Goal: Information Seeking & Learning: Learn about a topic

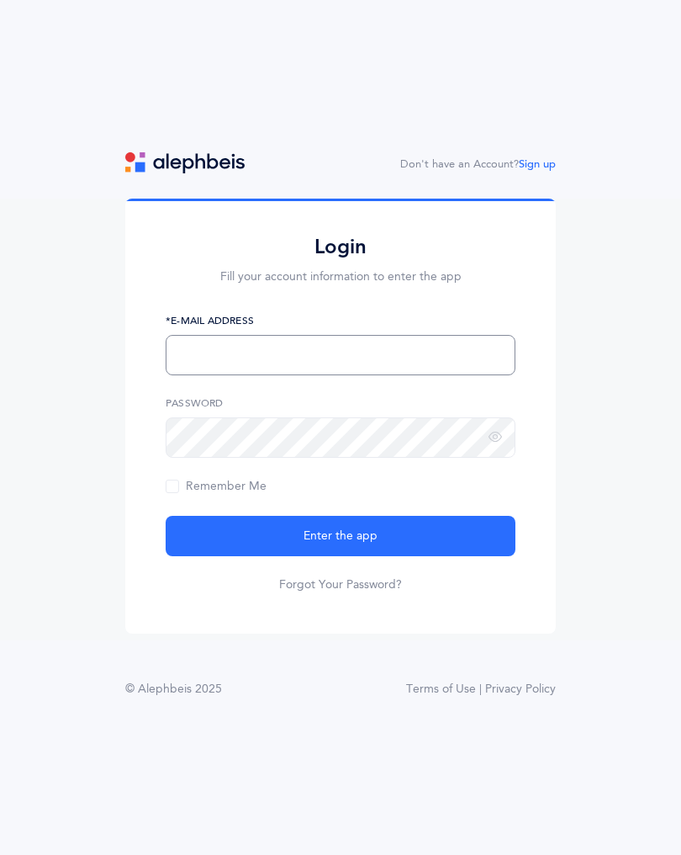
click at [386, 355] on input "text" at bounding box center [341, 355] width 350 height 40
type input "S_farkas@kjsd.k12.ny.us"
click at [569, 815] on div "Don't have an Account? Sign up Login Fill your account information to enter the…" at bounding box center [340, 427] width 681 height 855
click at [609, 590] on div "Login Fill your account information to enter the app S_farkas@kjsd.k12.ny.us *E…" at bounding box center [340, 420] width 681 height 442
click at [351, 351] on input "S_farkas@kjsd.k12.ny.us" at bounding box center [341, 355] width 350 height 40
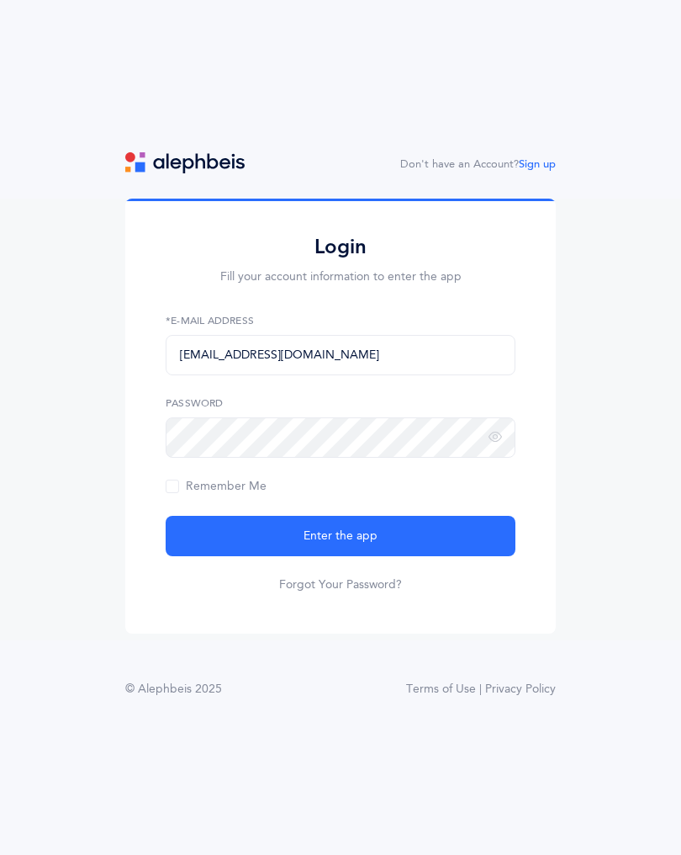
click at [351, 516] on button "Enter the app" at bounding box center [341, 536] width 350 height 40
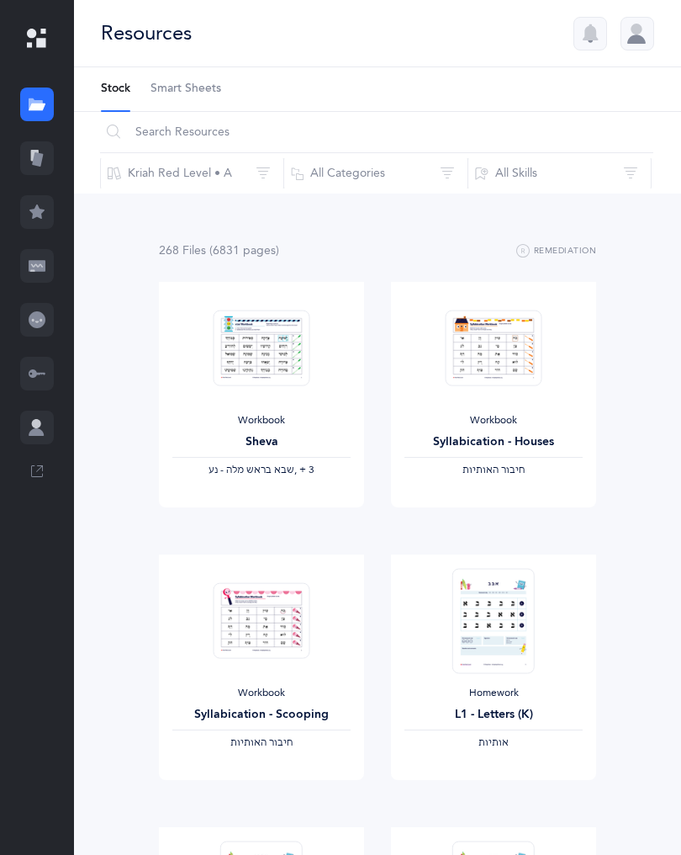
click at [30, 156] on icon at bounding box center [37, 158] width 17 height 17
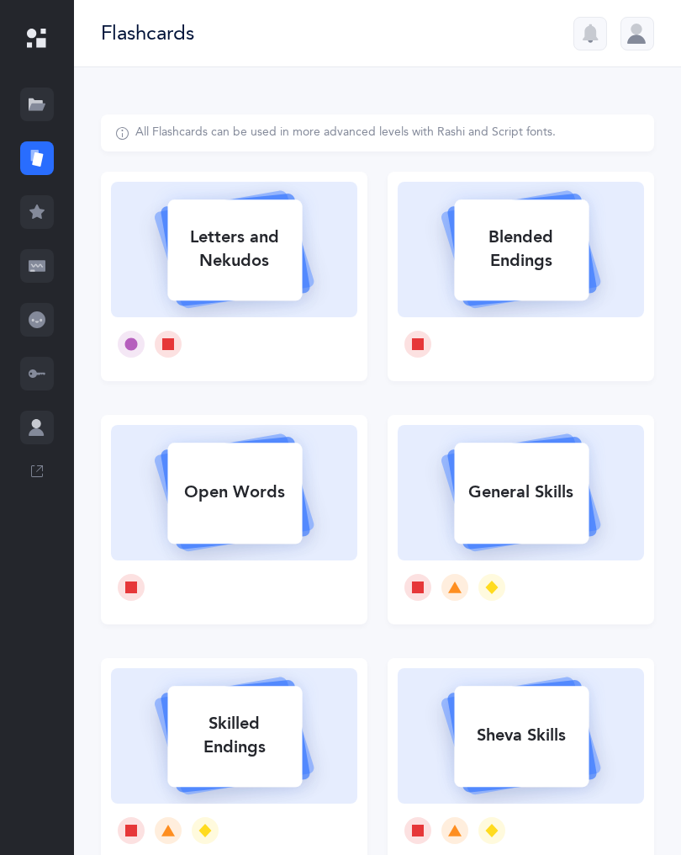
click at [267, 266] on div "Letters and Nekudos" at bounding box center [234, 248] width 135 height 67
select select
select select "single"
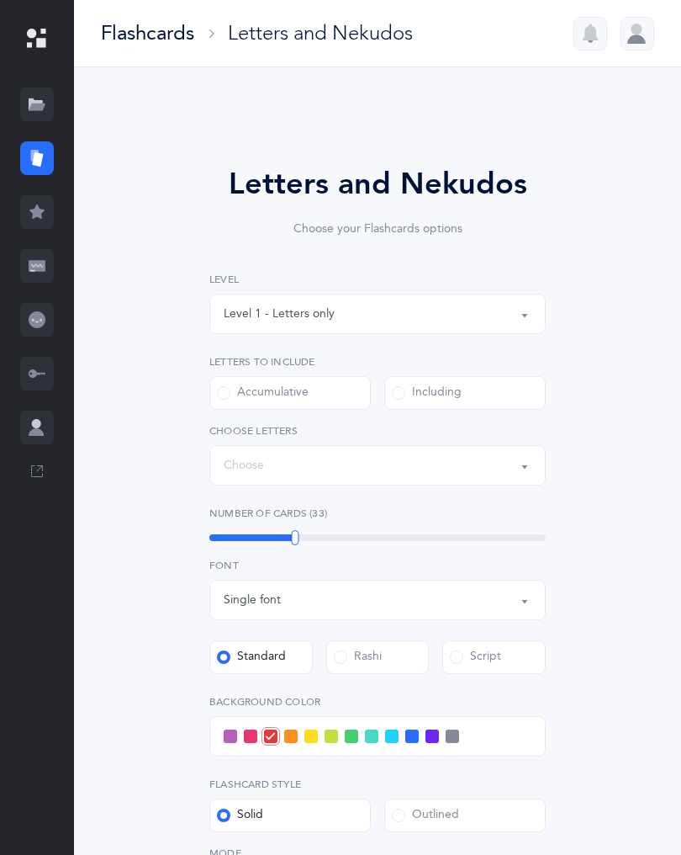
select select "27"
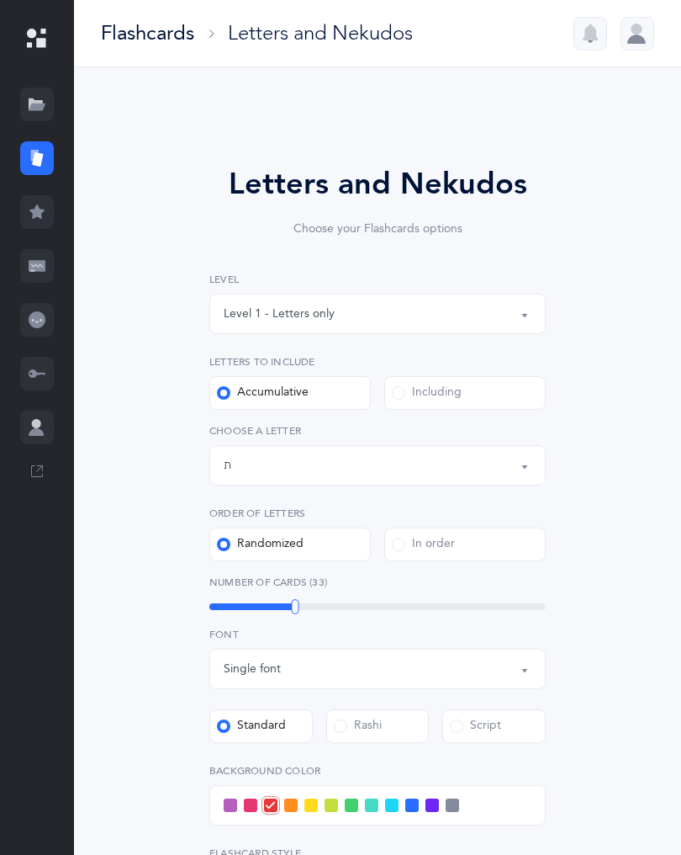
click at [528, 463] on button "Letters up until: ת" at bounding box center [377, 465] width 336 height 40
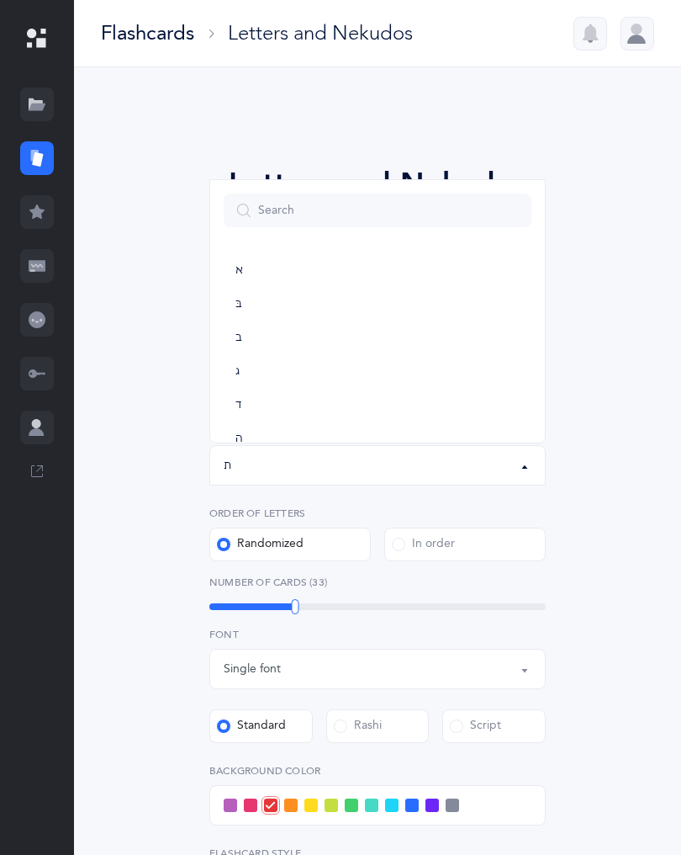
click at [332, 544] on label "Randomized" at bounding box center [289, 544] width 161 height 34
click at [0, 0] on input "Randomized" at bounding box center [0, 0] width 0 height 0
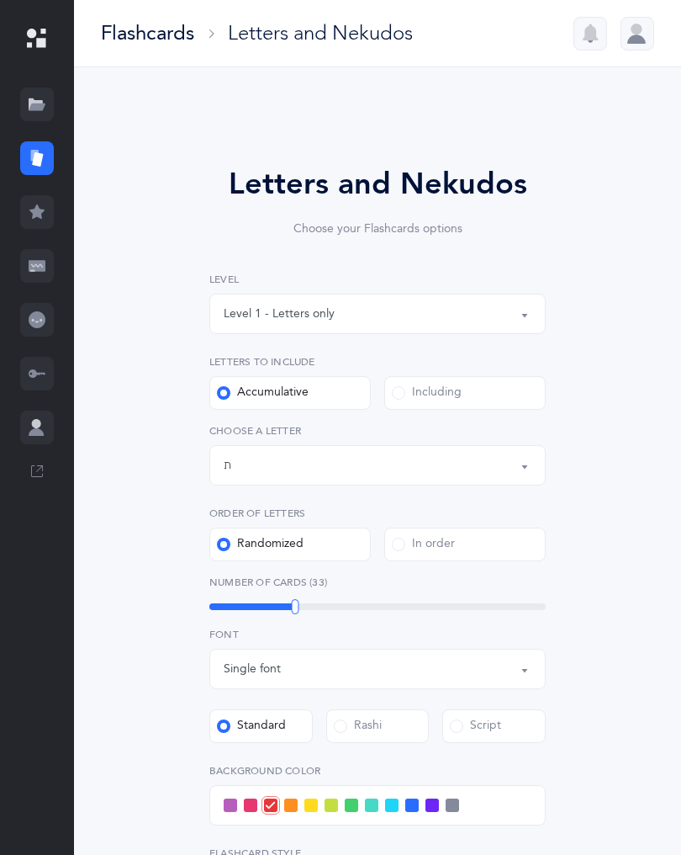
click at [315, 380] on label "Accumulative" at bounding box center [289, 393] width 161 height 34
click at [0, 0] on input "Accumulative" at bounding box center [0, 0] width 0 height 0
click at [323, 400] on label "Accumulative" at bounding box center [289, 393] width 161 height 34
click at [0, 0] on input "Accumulative" at bounding box center [0, 0] width 0 height 0
click at [331, 385] on label "Accumulative" at bounding box center [289, 393] width 161 height 34
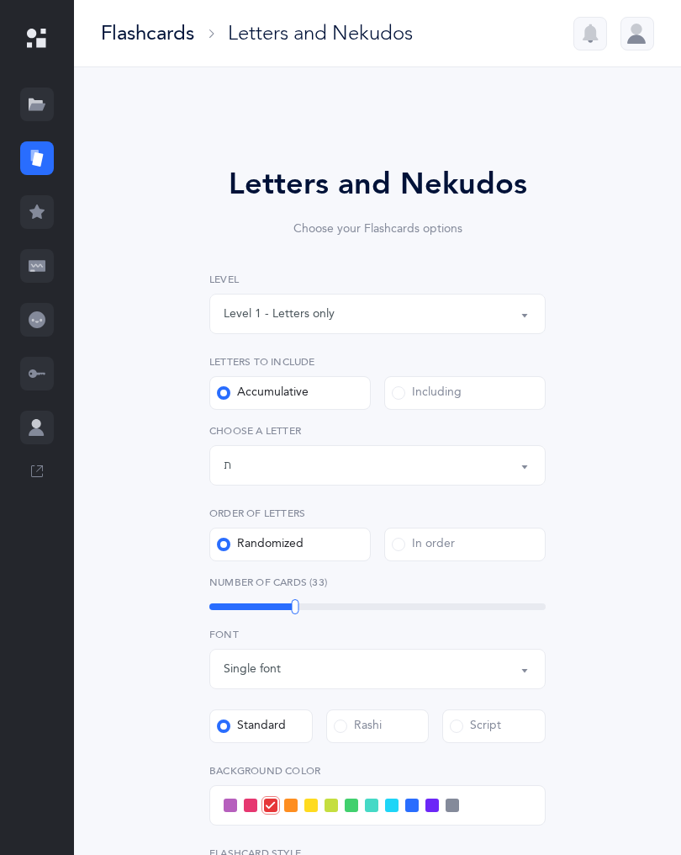
click at [0, 0] on input "Accumulative" at bounding box center [0, 0] width 0 height 0
click at [332, 394] on label "Accumulative" at bounding box center [289, 393] width 161 height 34
click at [0, 0] on input "Accumulative" at bounding box center [0, 0] width 0 height 0
click at [423, 391] on div "Including" at bounding box center [427, 392] width 70 height 17
click at [0, 0] on input "Including" at bounding box center [0, 0] width 0 height 0
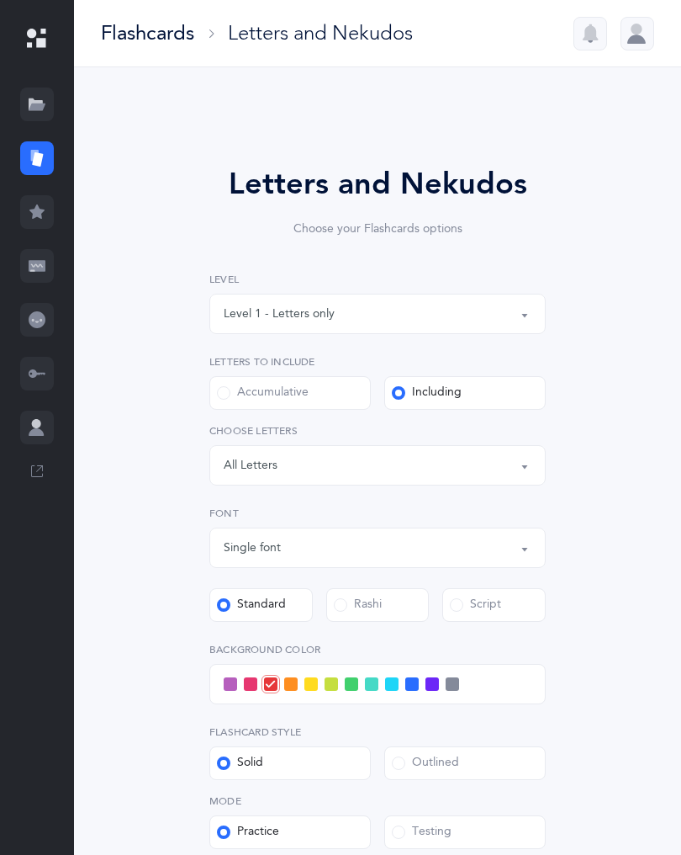
click at [528, 457] on div "Letters: All Letters" at bounding box center [378, 465] width 308 height 29
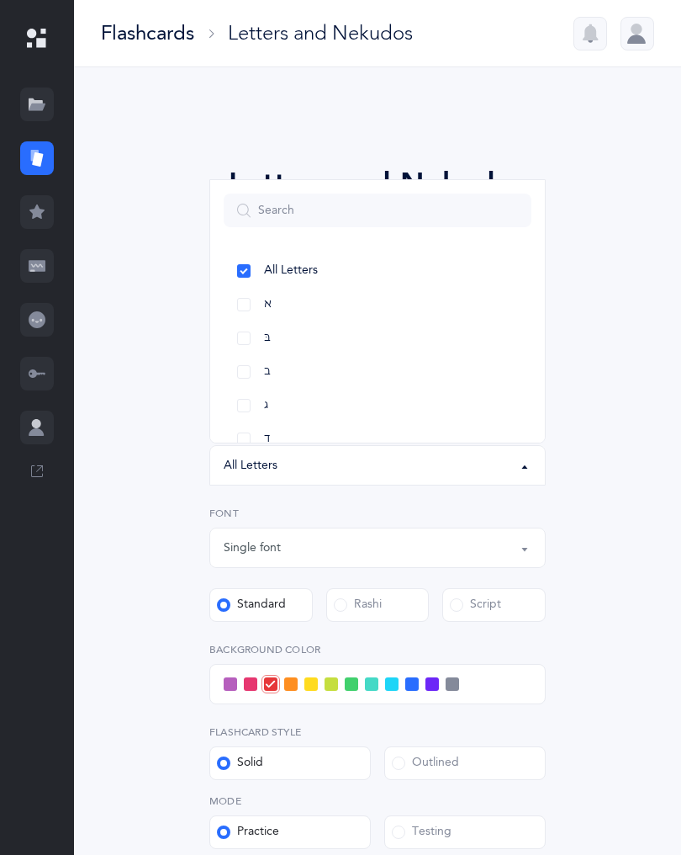
click at [257, 306] on link "א" at bounding box center [378, 305] width 308 height 34
select select "1"
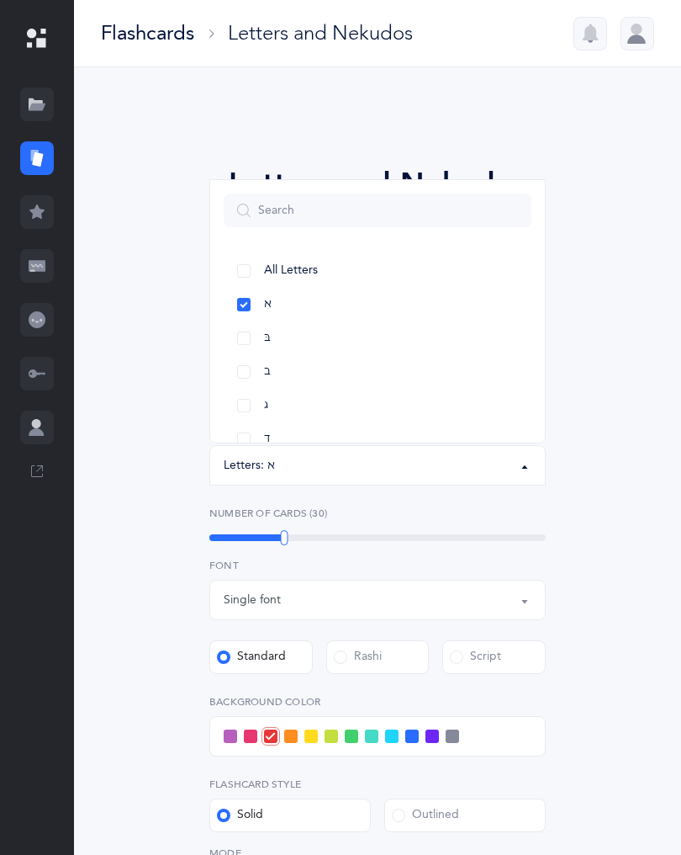
click at [256, 340] on link "בּ" at bounding box center [378, 338] width 308 height 34
click at [255, 405] on link "ג" at bounding box center [378, 406] width 308 height 34
click at [255, 437] on link "ד" at bounding box center [378, 439] width 308 height 34
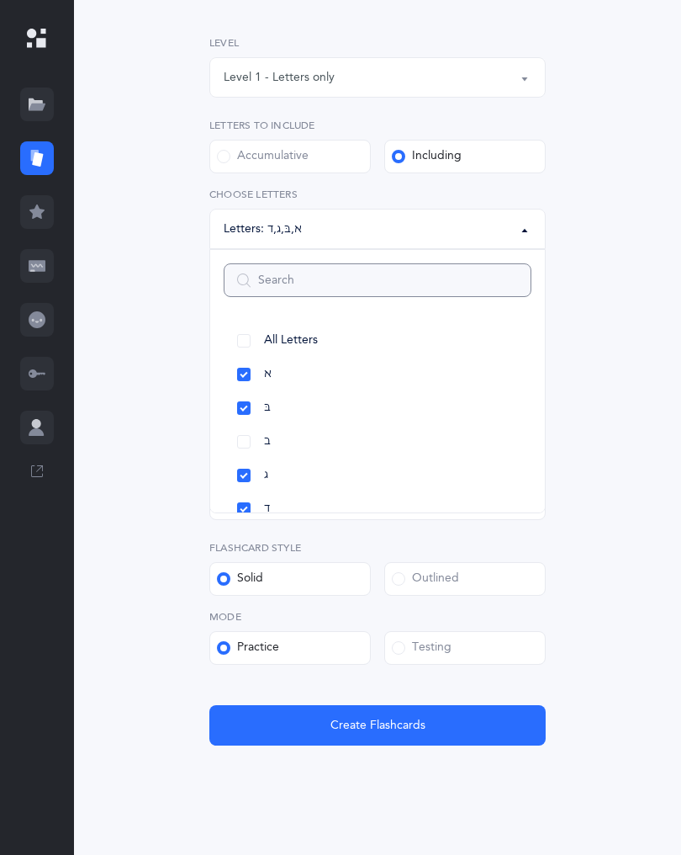
scroll to position [241, 0]
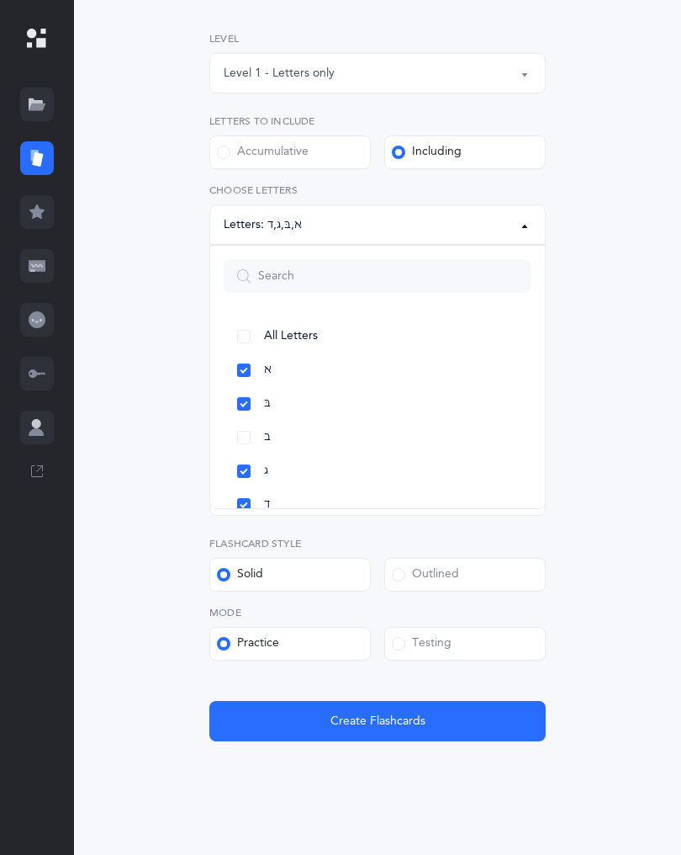
click at [398, 715] on span "Create Flashcards" at bounding box center [378, 721] width 95 height 18
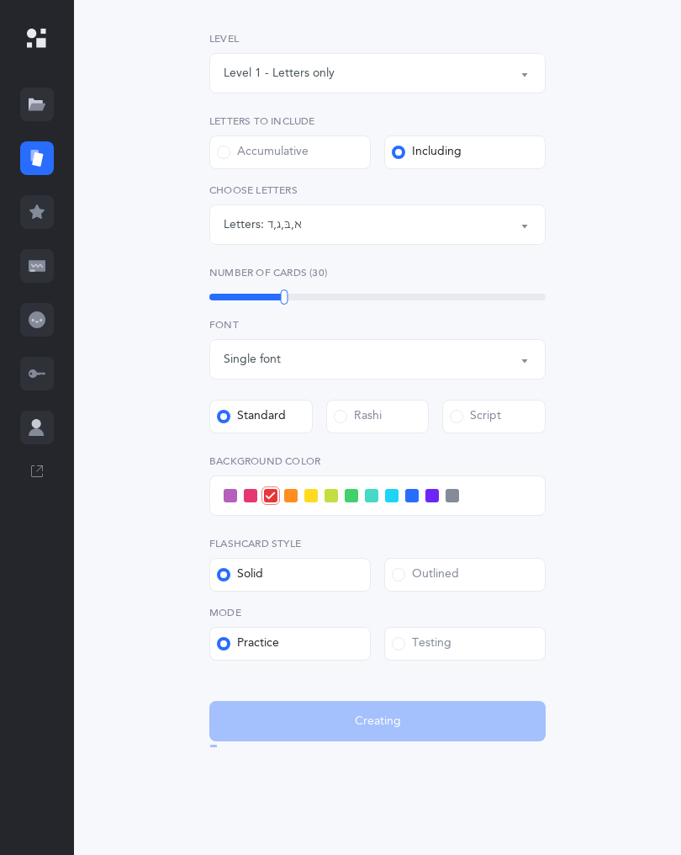
scroll to position [0, 0]
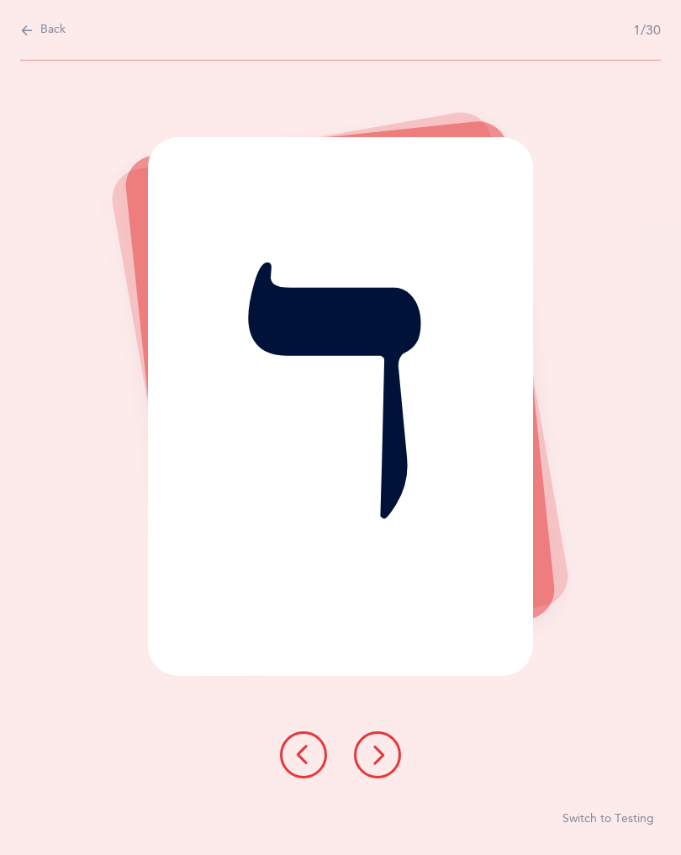
click at [389, 754] on button at bounding box center [377, 754] width 47 height 47
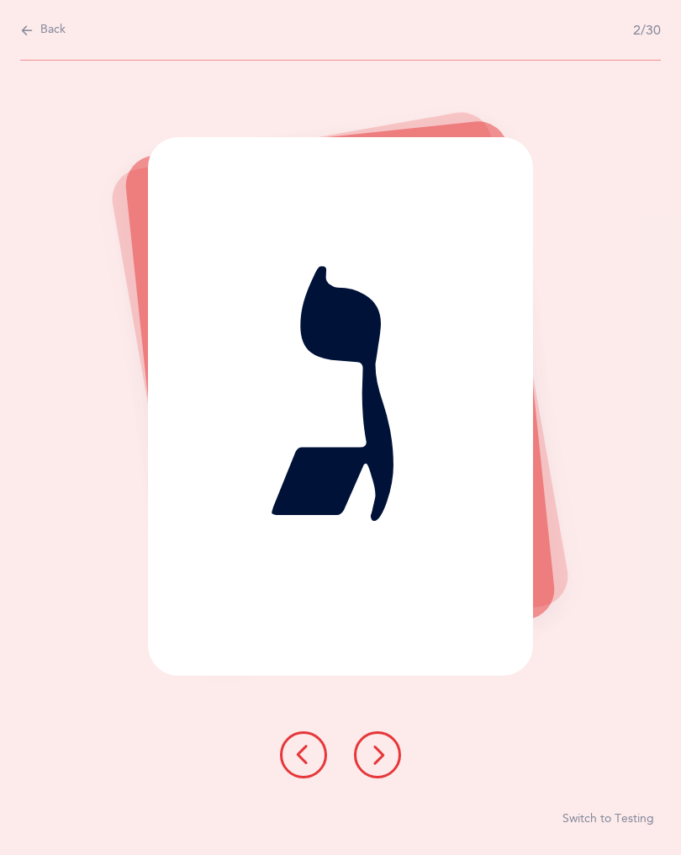
click at [384, 743] on button at bounding box center [377, 754] width 47 height 47
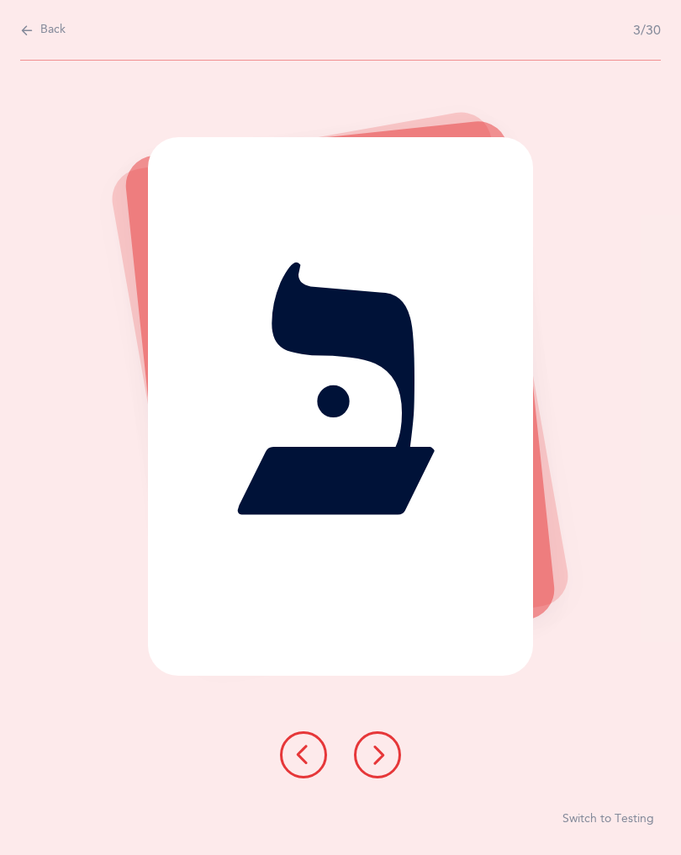
click at [382, 755] on icon at bounding box center [378, 754] width 20 height 20
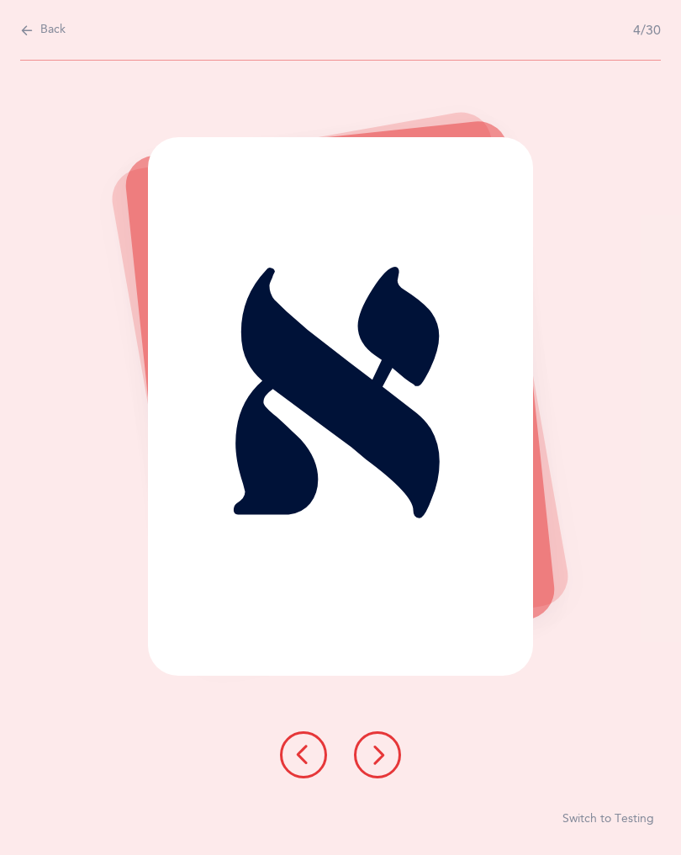
click at [382, 760] on icon at bounding box center [378, 754] width 20 height 20
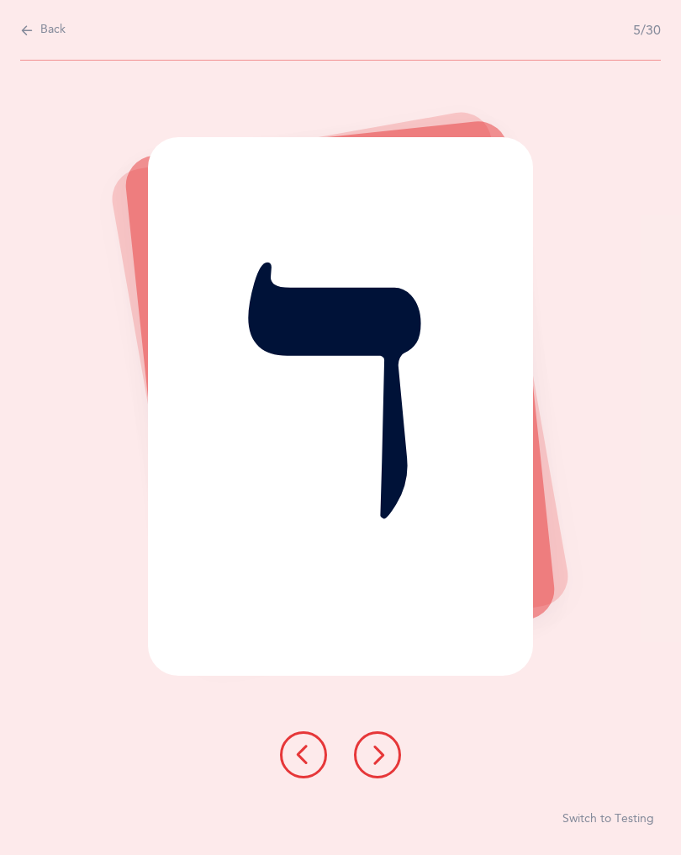
click at [390, 763] on button at bounding box center [377, 754] width 47 height 47
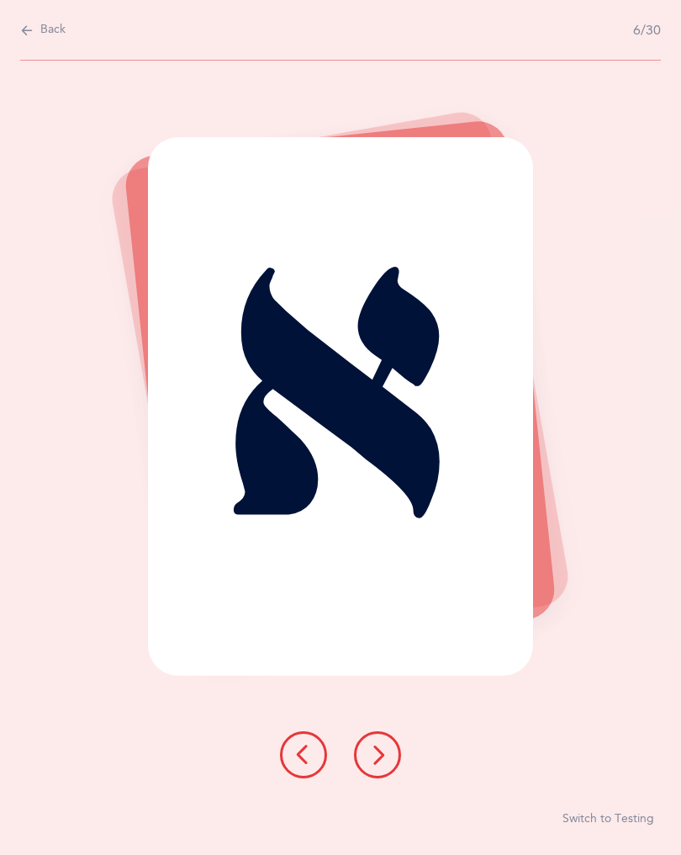
click at [397, 761] on button at bounding box center [377, 754] width 47 height 47
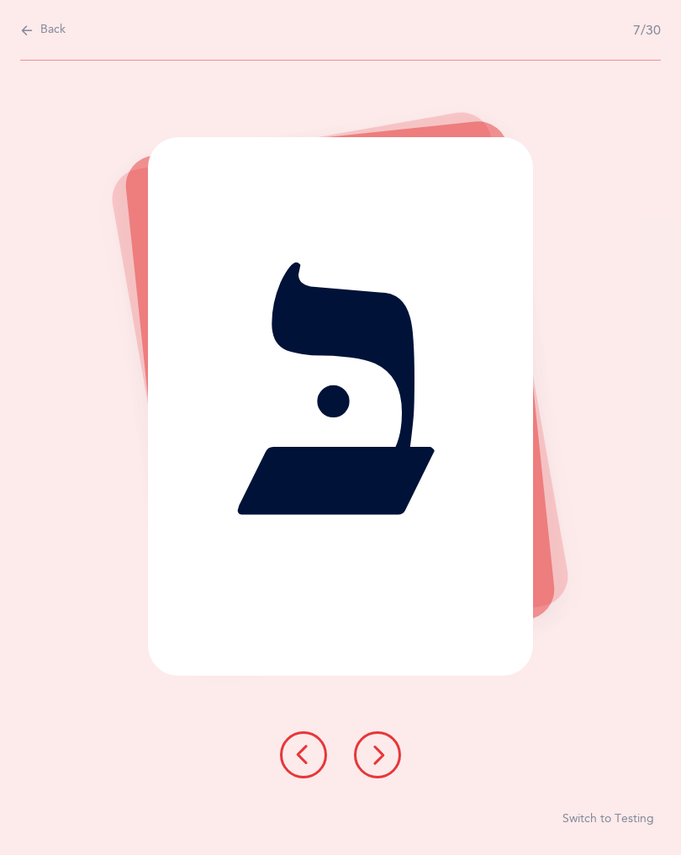
click at [388, 755] on icon at bounding box center [378, 754] width 20 height 20
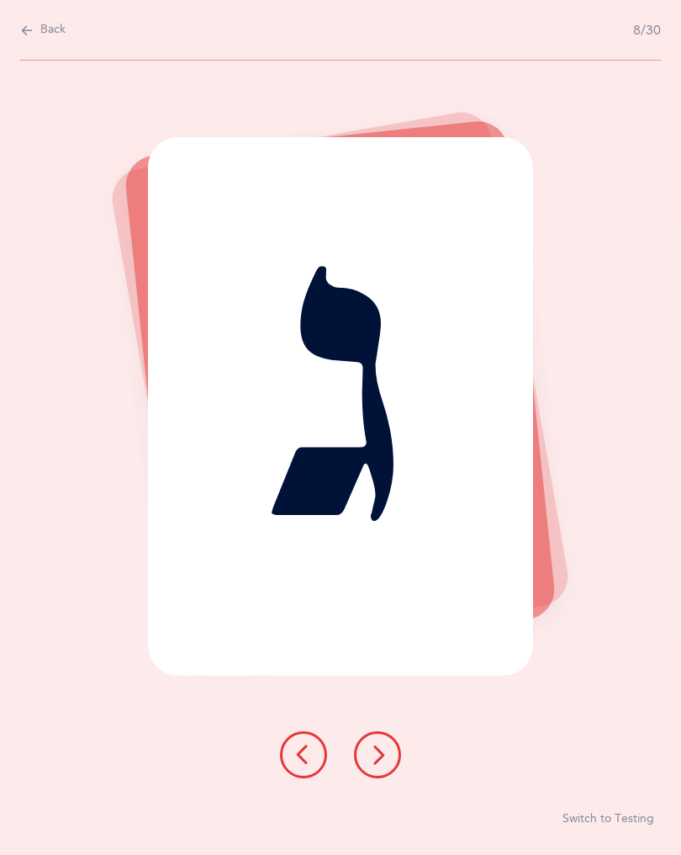
click at [381, 757] on icon at bounding box center [378, 754] width 20 height 20
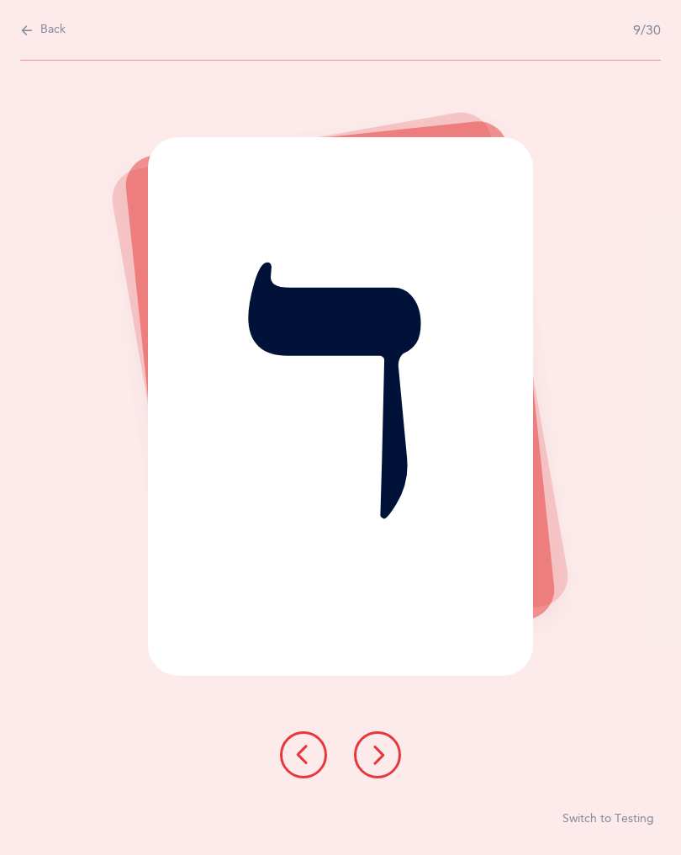
click at [371, 750] on icon at bounding box center [378, 754] width 20 height 20
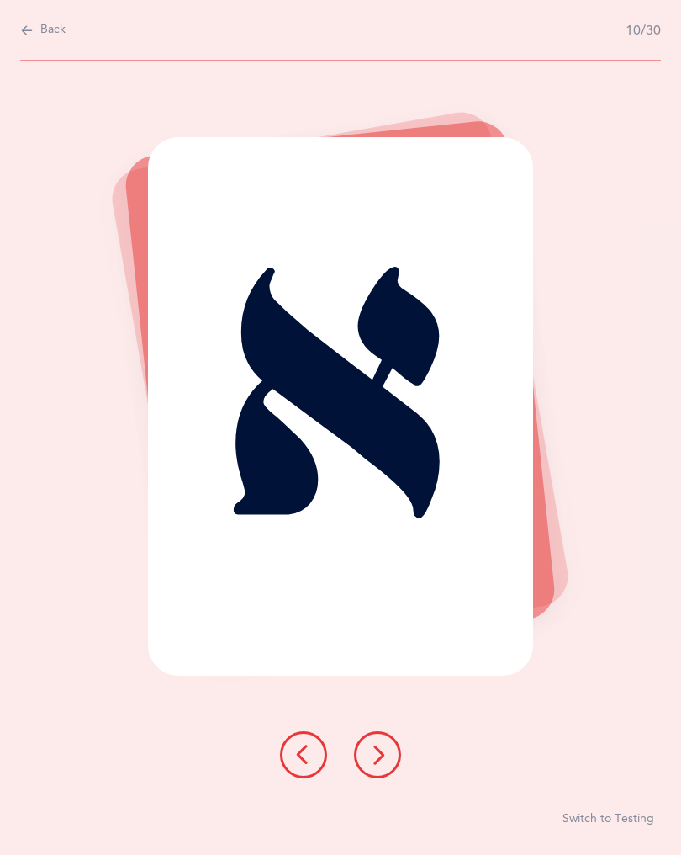
click at [384, 759] on icon at bounding box center [378, 754] width 20 height 20
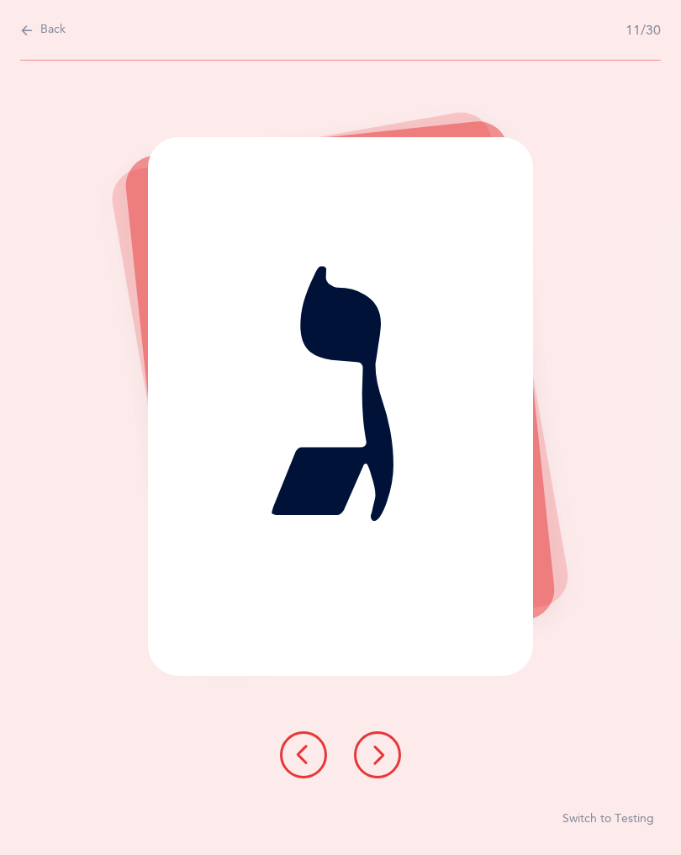
click at [382, 753] on icon at bounding box center [378, 754] width 20 height 20
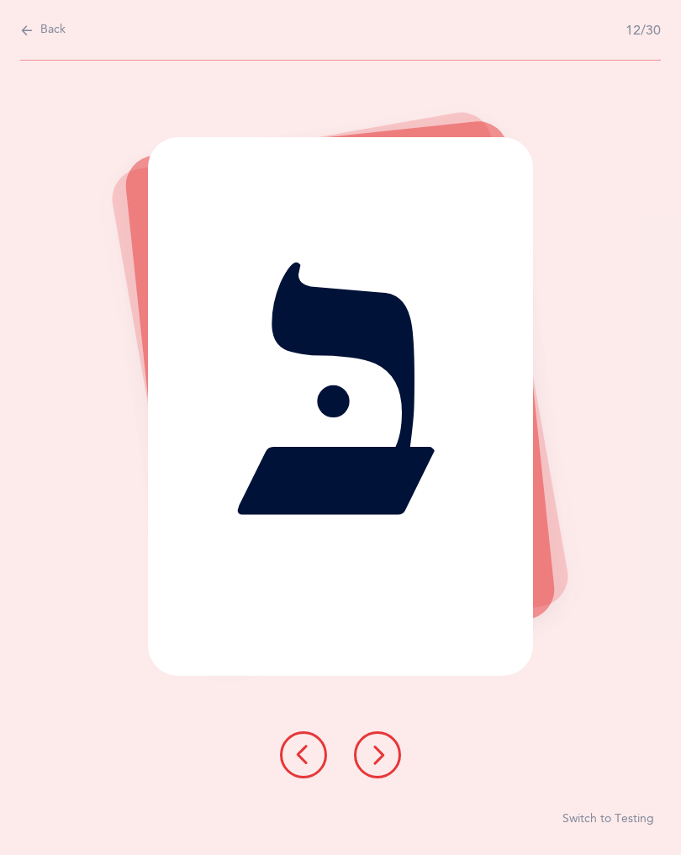
click at [391, 453] on div "בּ" at bounding box center [340, 406] width 384 height 538
